Goal: Register for event/course

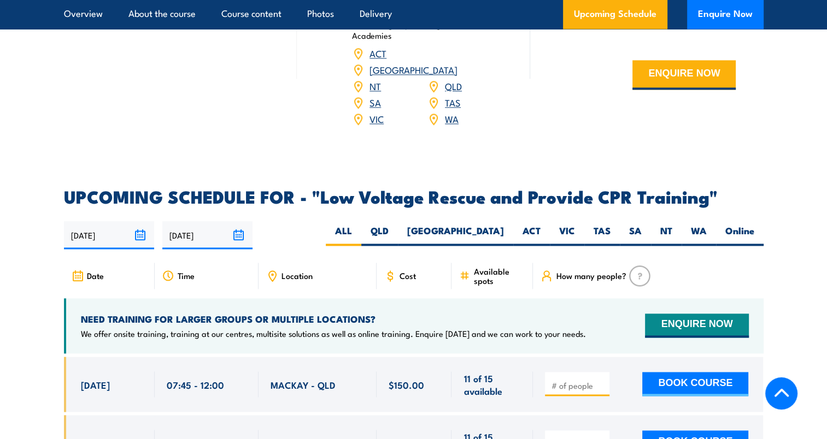
scroll to position [1737, 0]
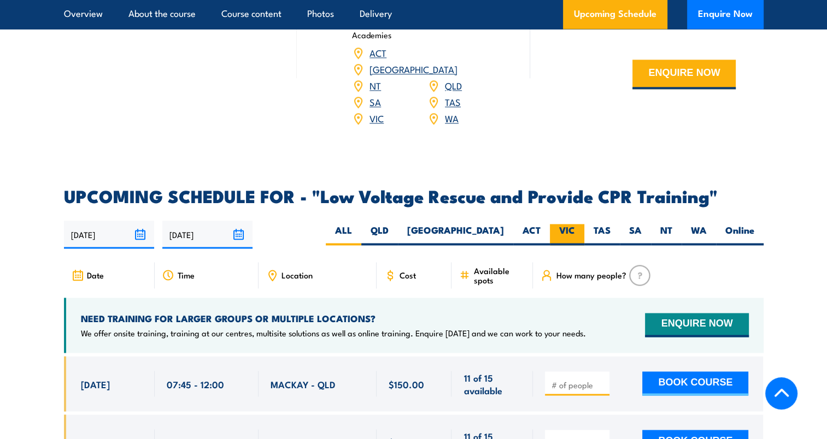
click at [576, 224] on label "VIC" at bounding box center [567, 234] width 34 height 21
click at [576, 224] on input "VIC" at bounding box center [578, 227] width 7 height 7
radio input "true"
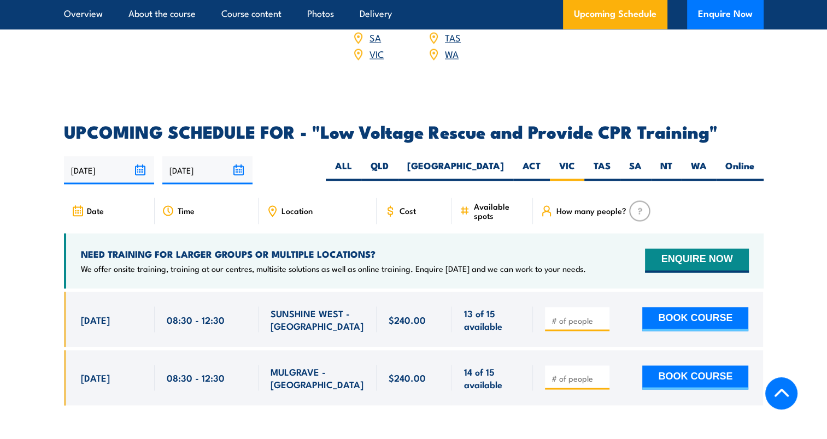
scroll to position [1779, 0]
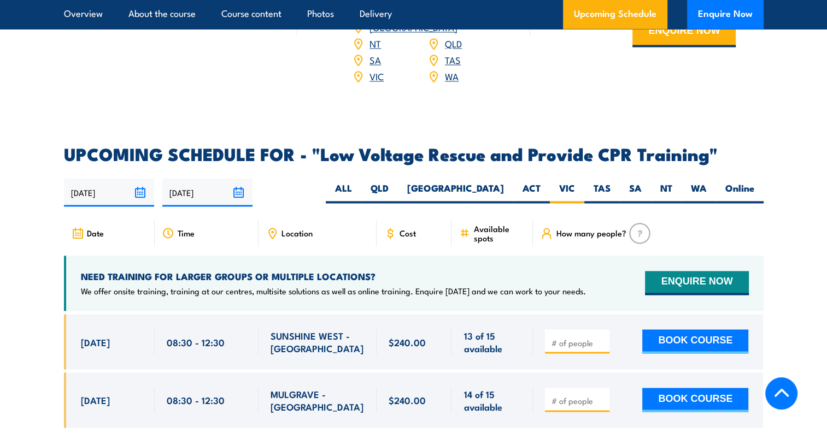
click at [356, 179] on div "24/09/2025 23/03/2026" at bounding box center [413, 193] width 699 height 28
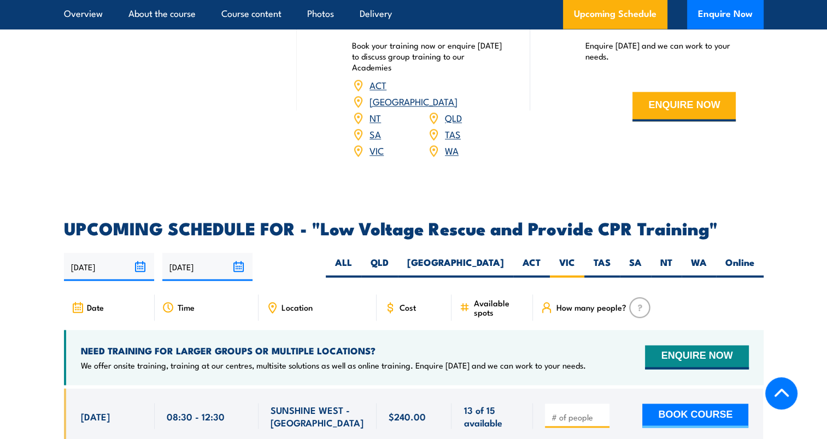
scroll to position [1703, 0]
